Goal: Find specific fact: Find specific fact

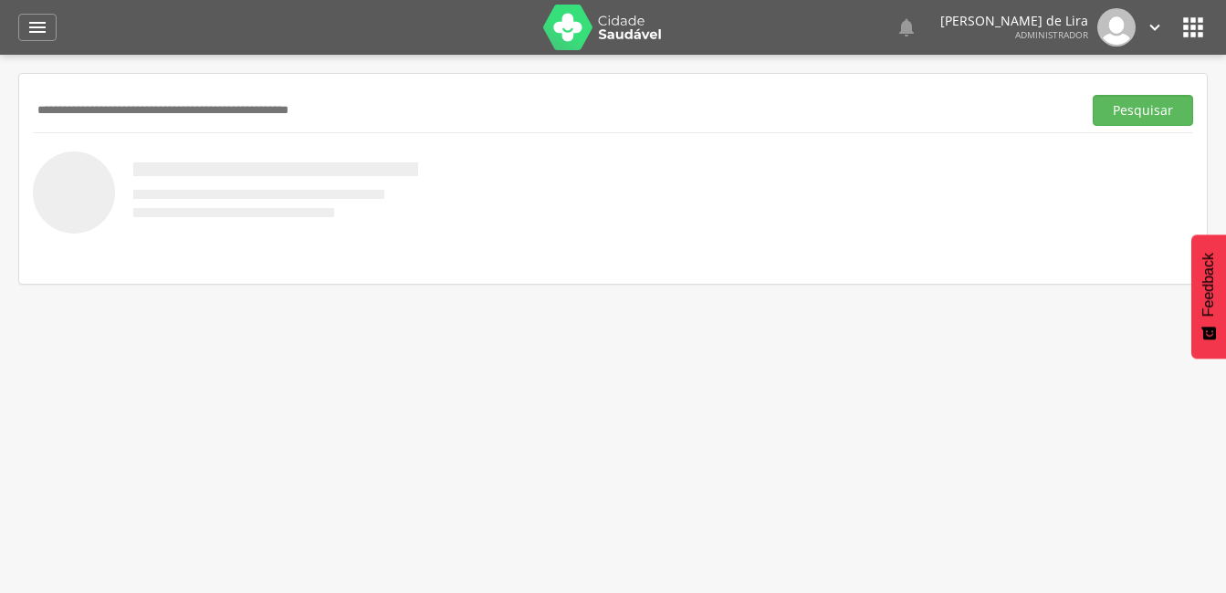
click at [90, 95] on input "text" at bounding box center [554, 110] width 1042 height 31
type input "**********"
click at [1166, 121] on button "Pesquisar" at bounding box center [1143, 110] width 100 height 31
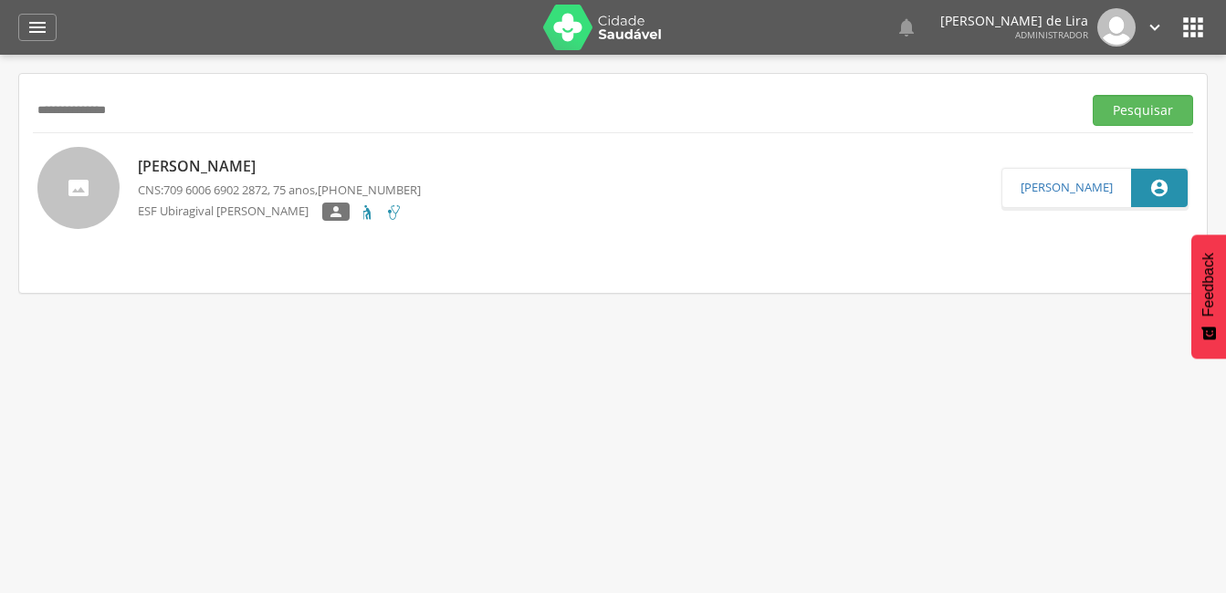
click at [176, 171] on p "[PERSON_NAME]" at bounding box center [279, 166] width 283 height 21
type input "**********"
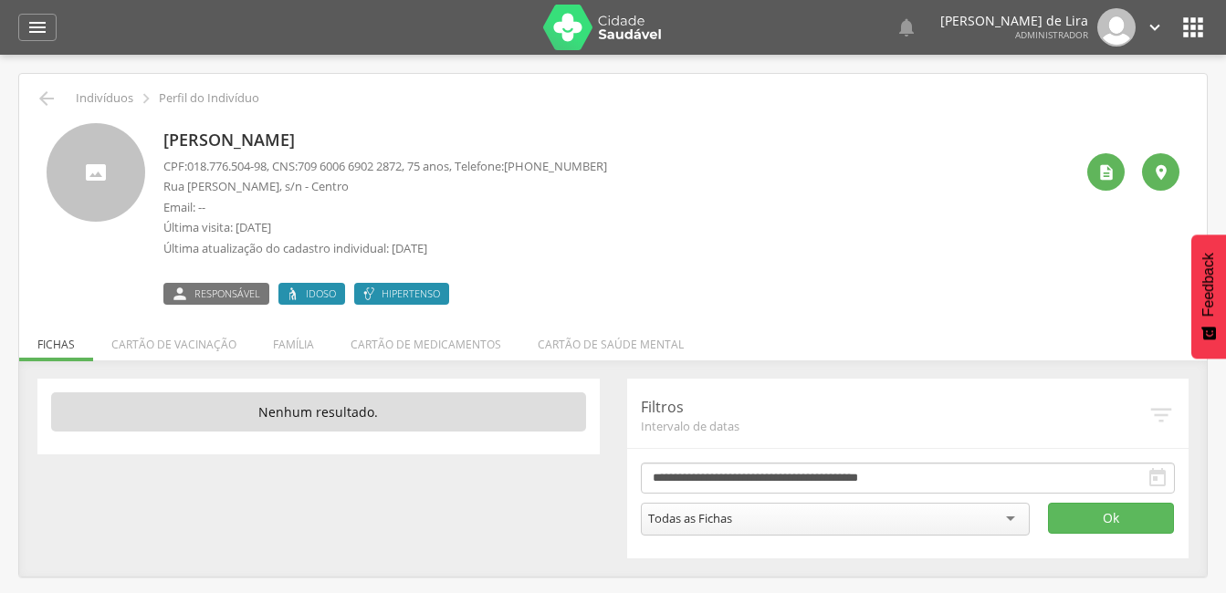
click at [480, 135] on p "[PERSON_NAME]" at bounding box center [385, 141] width 444 height 24
drag, startPoint x: 473, startPoint y: 138, endPoint x: 159, endPoint y: 136, distance: 314.1
click at [159, 136] on div "[PERSON_NAME] CPF: 018.776.504-98 , CNS: [PHONE_NUMBER] , 75 anos, Telefone: [P…" at bounding box center [613, 214] width 1133 height 182
copy p "[PERSON_NAME]"
drag, startPoint x: 272, startPoint y: 167, endPoint x: 193, endPoint y: 167, distance: 79.4
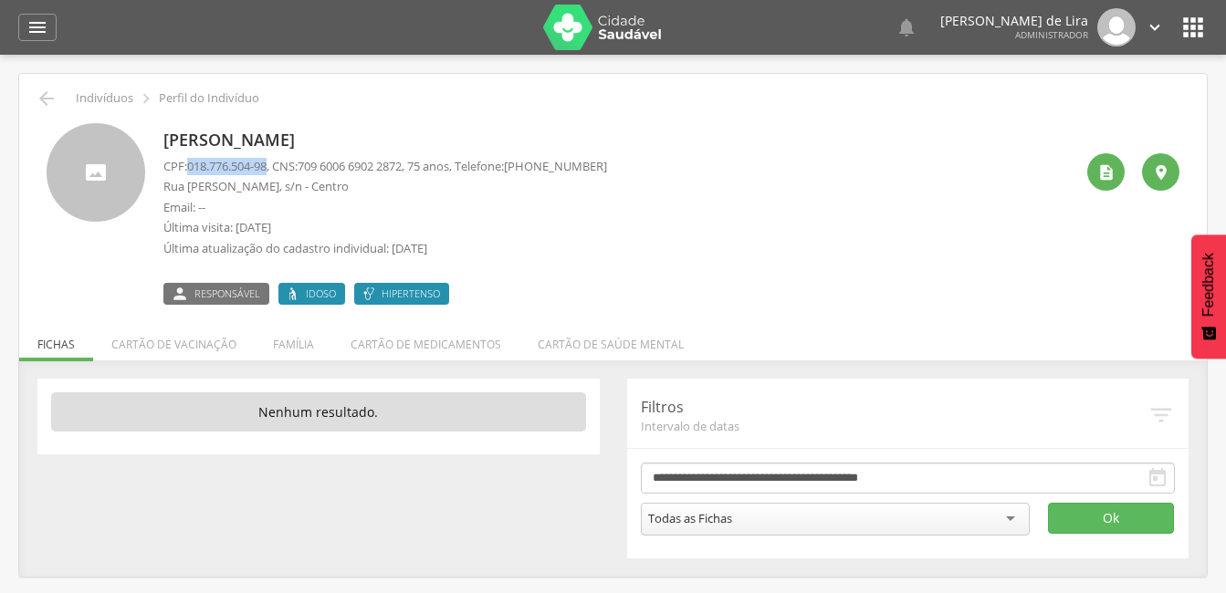
click at [193, 167] on span "018.776.504-98" at bounding box center [226, 166] width 79 height 16
copy span "018.776.504-98"
drag, startPoint x: 257, startPoint y: 186, endPoint x: 189, endPoint y: 193, distance: 68.8
click at [189, 193] on p "Rua [PERSON_NAME], s/n - Centro" at bounding box center [385, 186] width 444 height 17
copy p "[PERSON_NAME]"
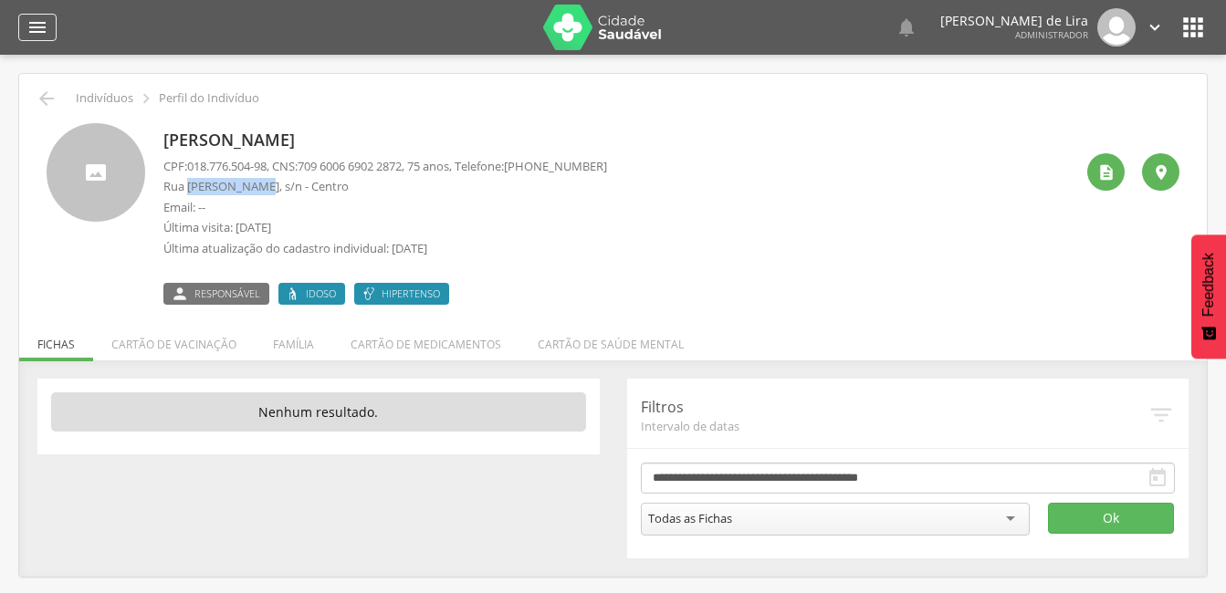
click at [24, 18] on div "" at bounding box center [37, 27] width 38 height 27
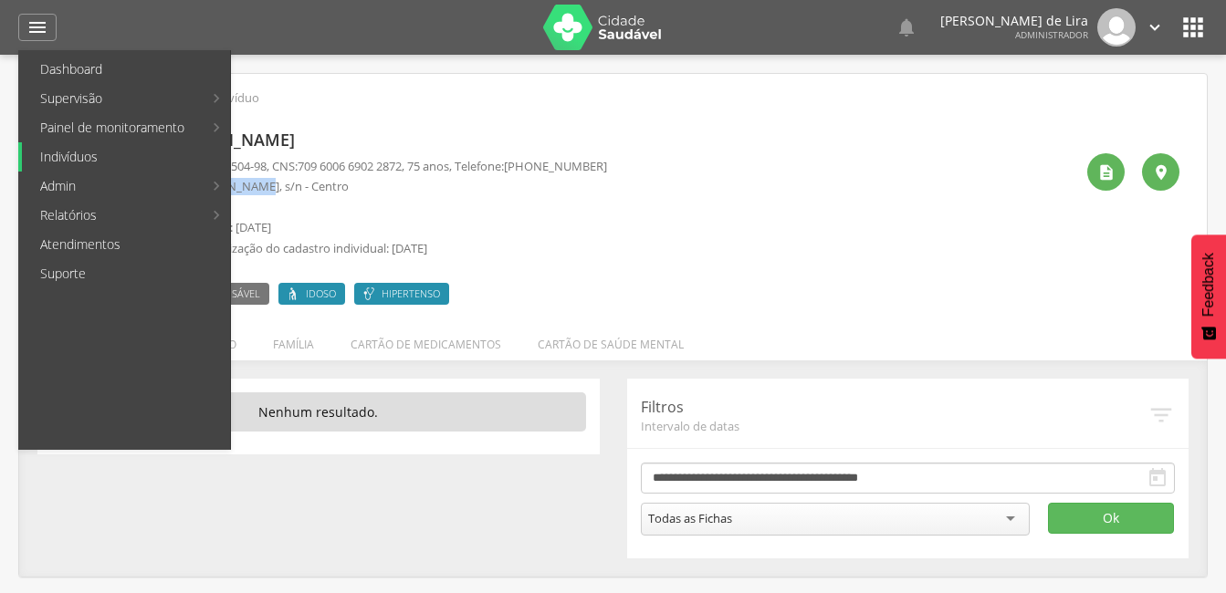
click at [115, 155] on link "Indivíduos" at bounding box center [126, 156] width 208 height 29
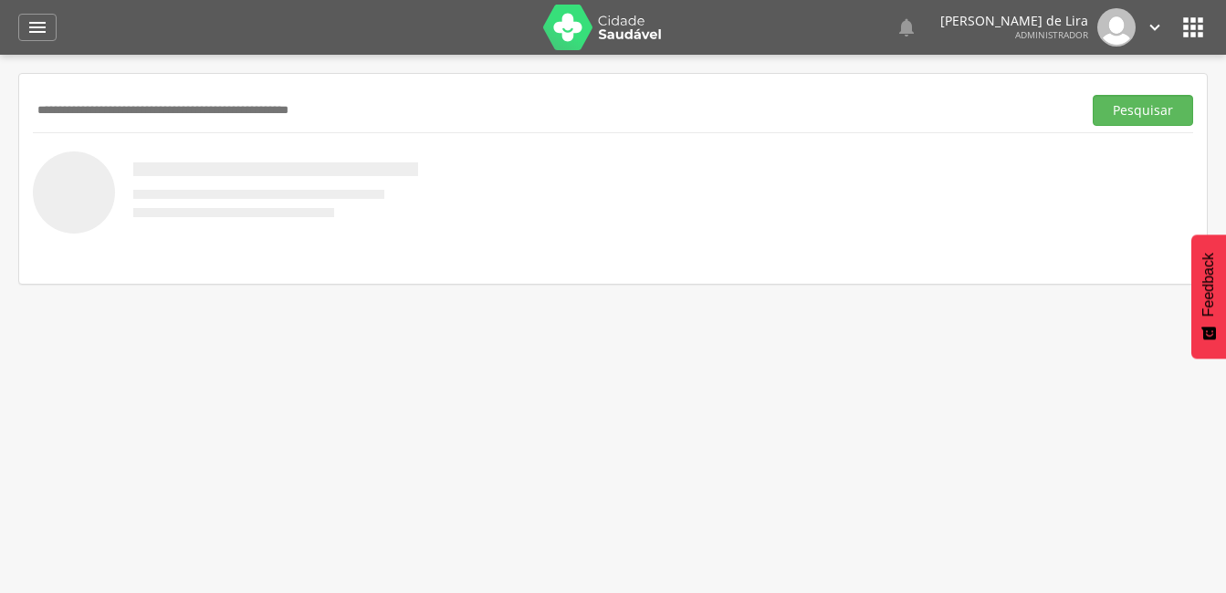
click at [136, 93] on div "Pesquisar" at bounding box center [613, 110] width 1160 height 45
click at [99, 125] on input "text" at bounding box center [554, 110] width 1042 height 31
type input "**********"
click at [1123, 111] on button "Pesquisar" at bounding box center [1143, 110] width 100 height 31
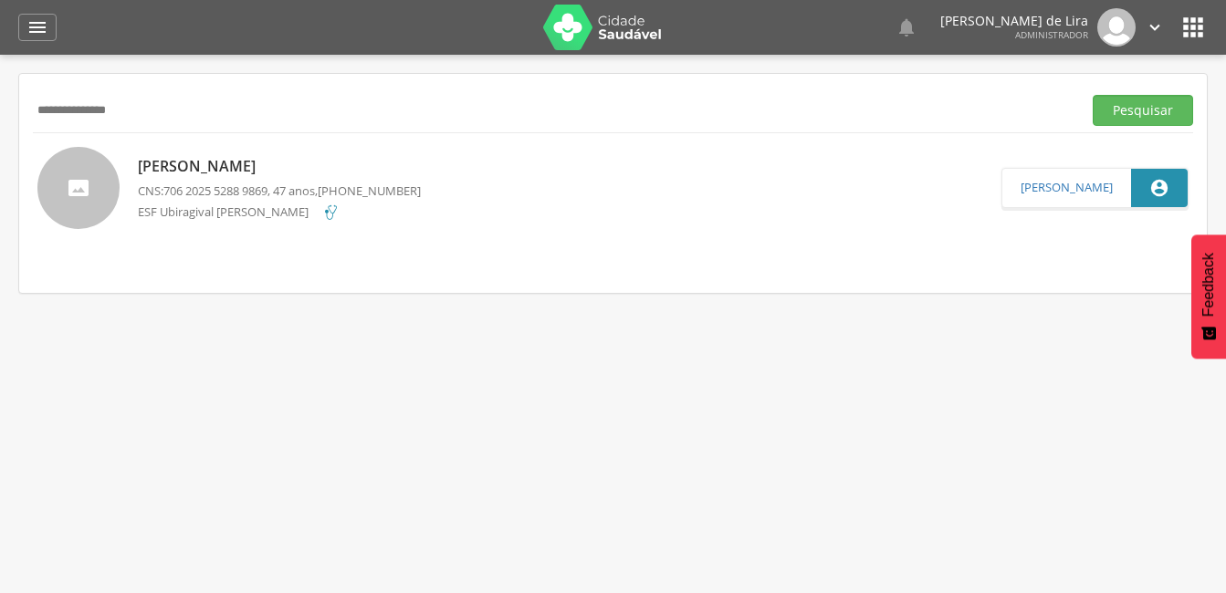
drag, startPoint x: 295, startPoint y: 166, endPoint x: 250, endPoint y: 159, distance: 45.3
click at [250, 159] on p "[PERSON_NAME]" at bounding box center [279, 166] width 283 height 21
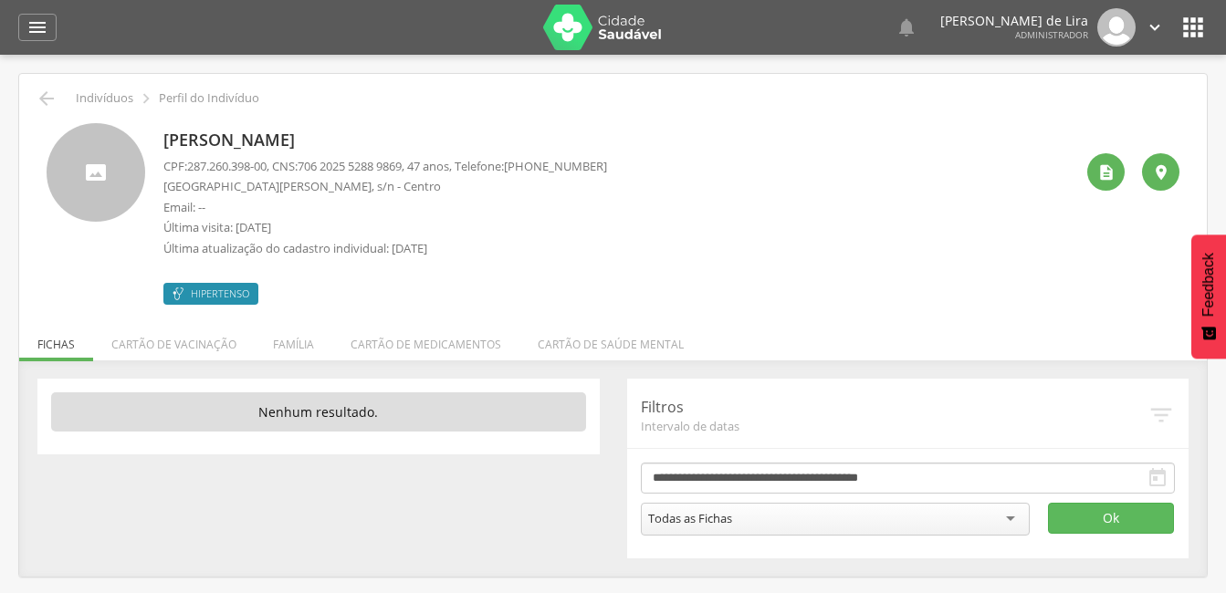
drag, startPoint x: 344, startPoint y: 138, endPoint x: 168, endPoint y: 131, distance: 176.4
click at [168, 131] on p "[PERSON_NAME]" at bounding box center [385, 141] width 444 height 24
copy p "[PERSON_NAME]"
drag, startPoint x: 421, startPoint y: 163, endPoint x: 306, endPoint y: 164, distance: 115.0
click at [306, 164] on p "CPF: 287.260.398-00 , CNS: [PHONE_NUMBER] , 47 anos, Telefone: [PHONE_NUMBER]" at bounding box center [385, 166] width 444 height 17
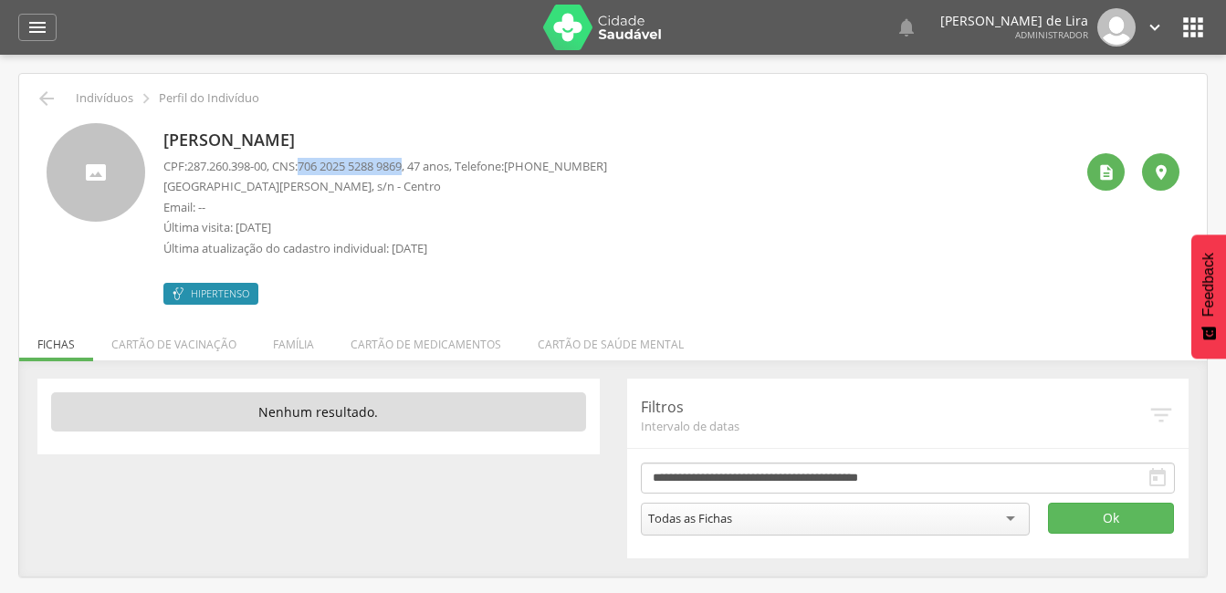
copy p "706 2025 5288 9869"
drag, startPoint x: 288, startPoint y: 186, endPoint x: 154, endPoint y: 185, distance: 133.3
click at [154, 185] on div "[PERSON_NAME] CPF: 287.260.398-00 , CNS: [PHONE_NUMBER] , 47 anos, Telefone: [P…" at bounding box center [613, 214] width 1133 height 182
copy p "[GEOGRAPHIC_DATA][PERSON_NAME]"
